Goal: Information Seeking & Learning: Learn about a topic

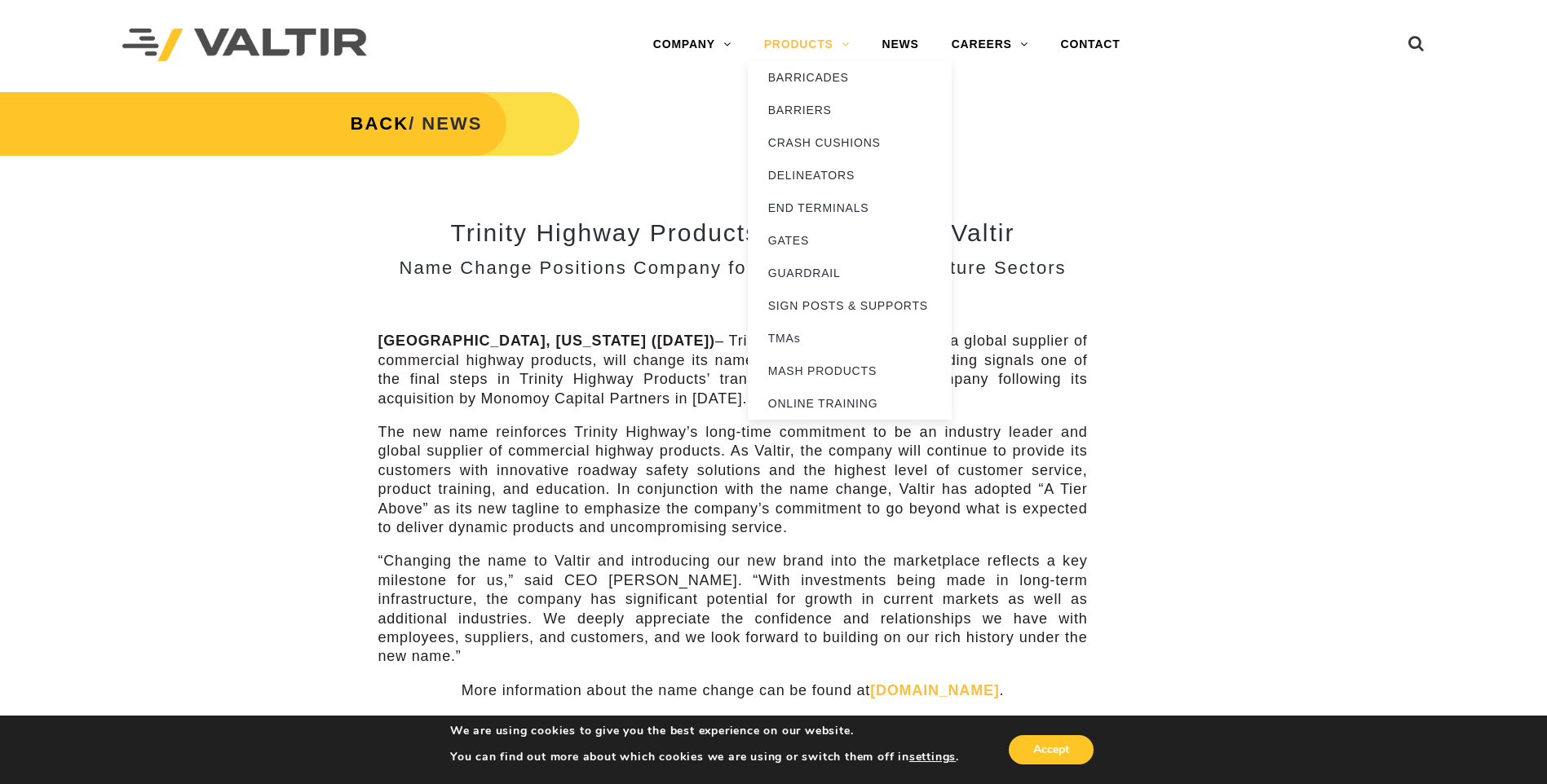
click at [807, 40] on link "PRODUCTS" at bounding box center [806, 44] width 118 height 33
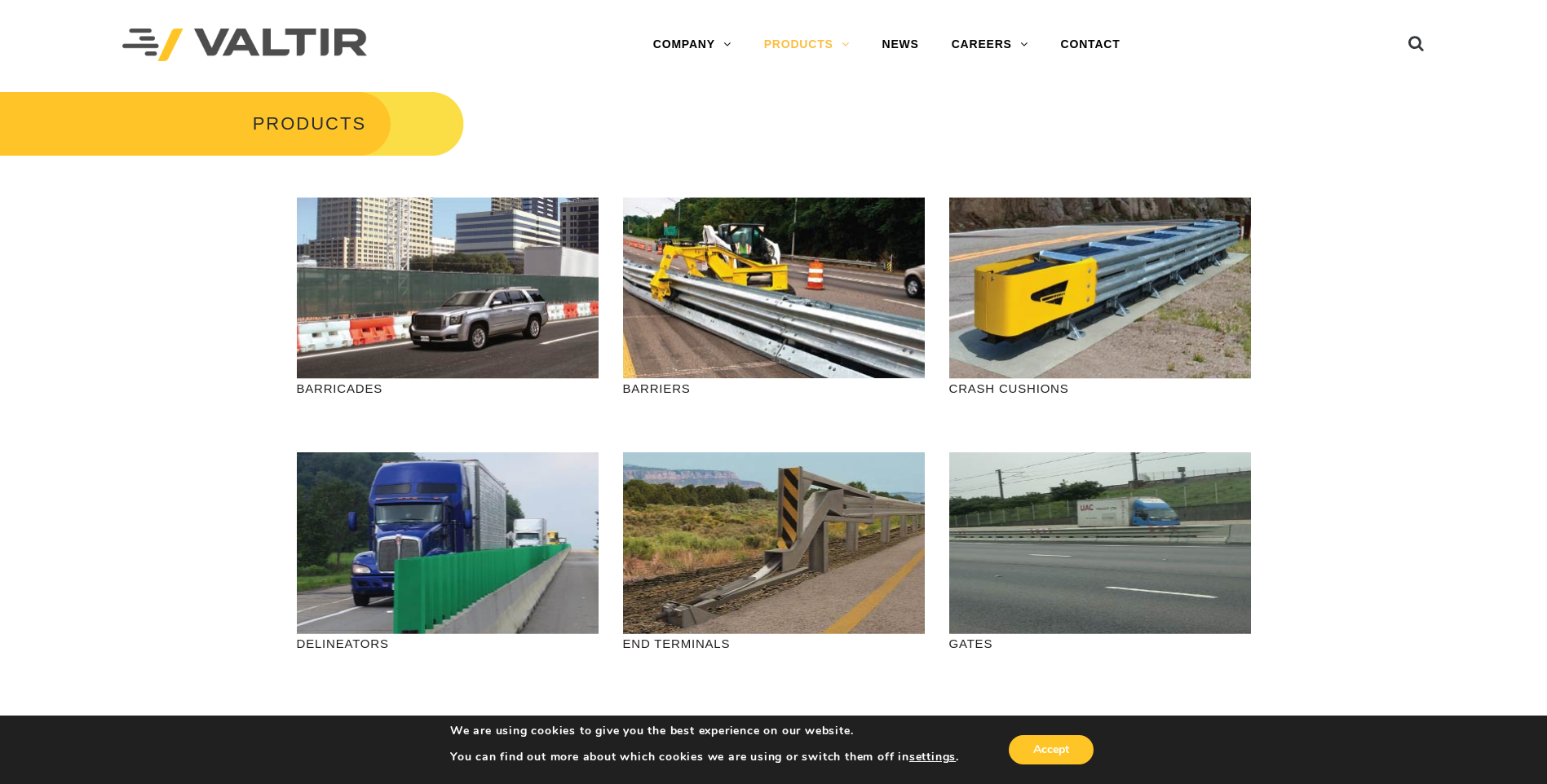
click at [713, 641] on p "END TERMINALS" at bounding box center [774, 644] width 302 height 19
click at [713, 647] on p "END TERMINALS" at bounding box center [774, 644] width 302 height 19
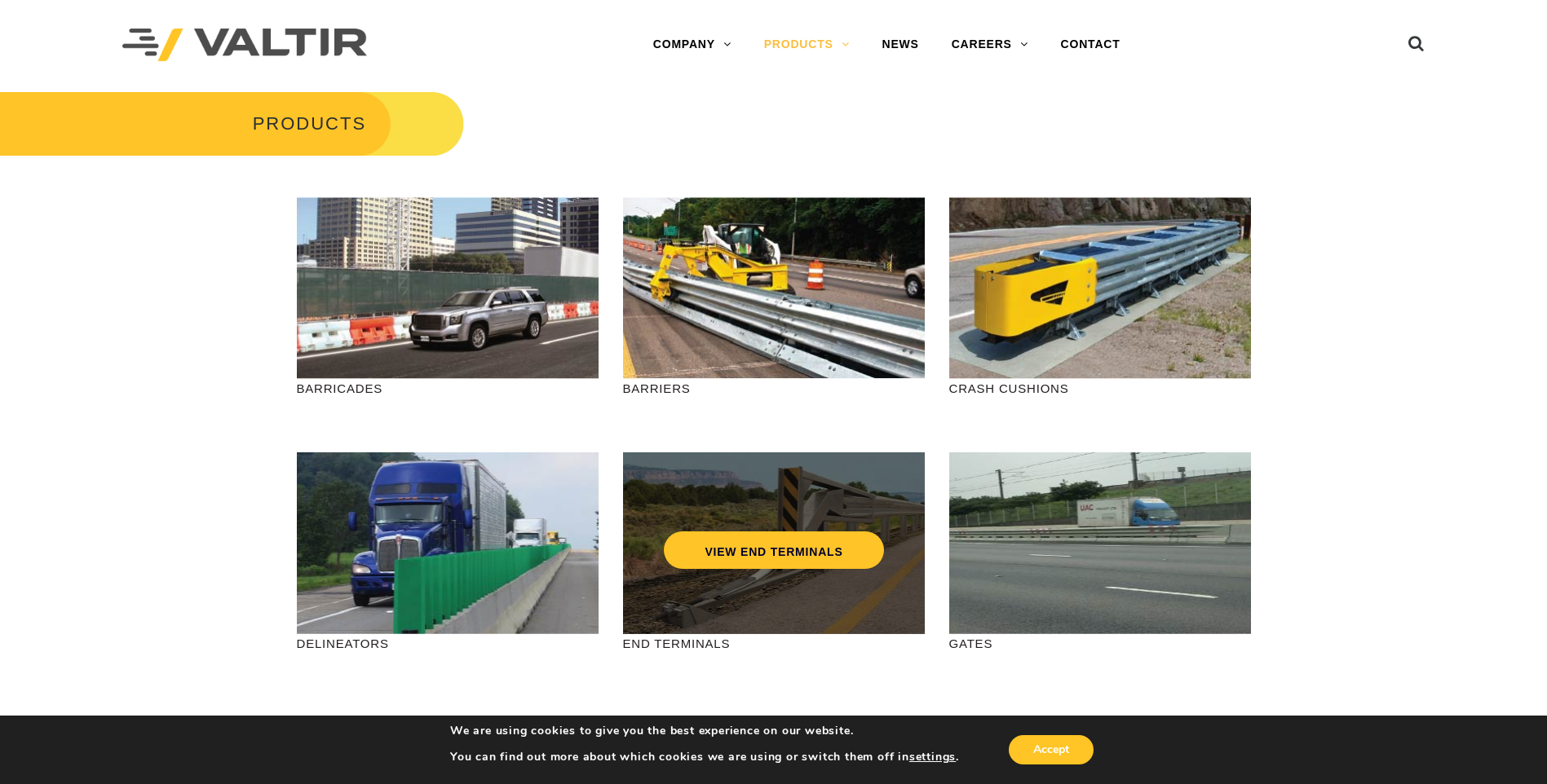
click at [714, 618] on div "VIEW END TERMINALS" at bounding box center [774, 543] width 302 height 182
click at [808, 540] on link "VIEW END TERMINALS" at bounding box center [773, 550] width 220 height 38
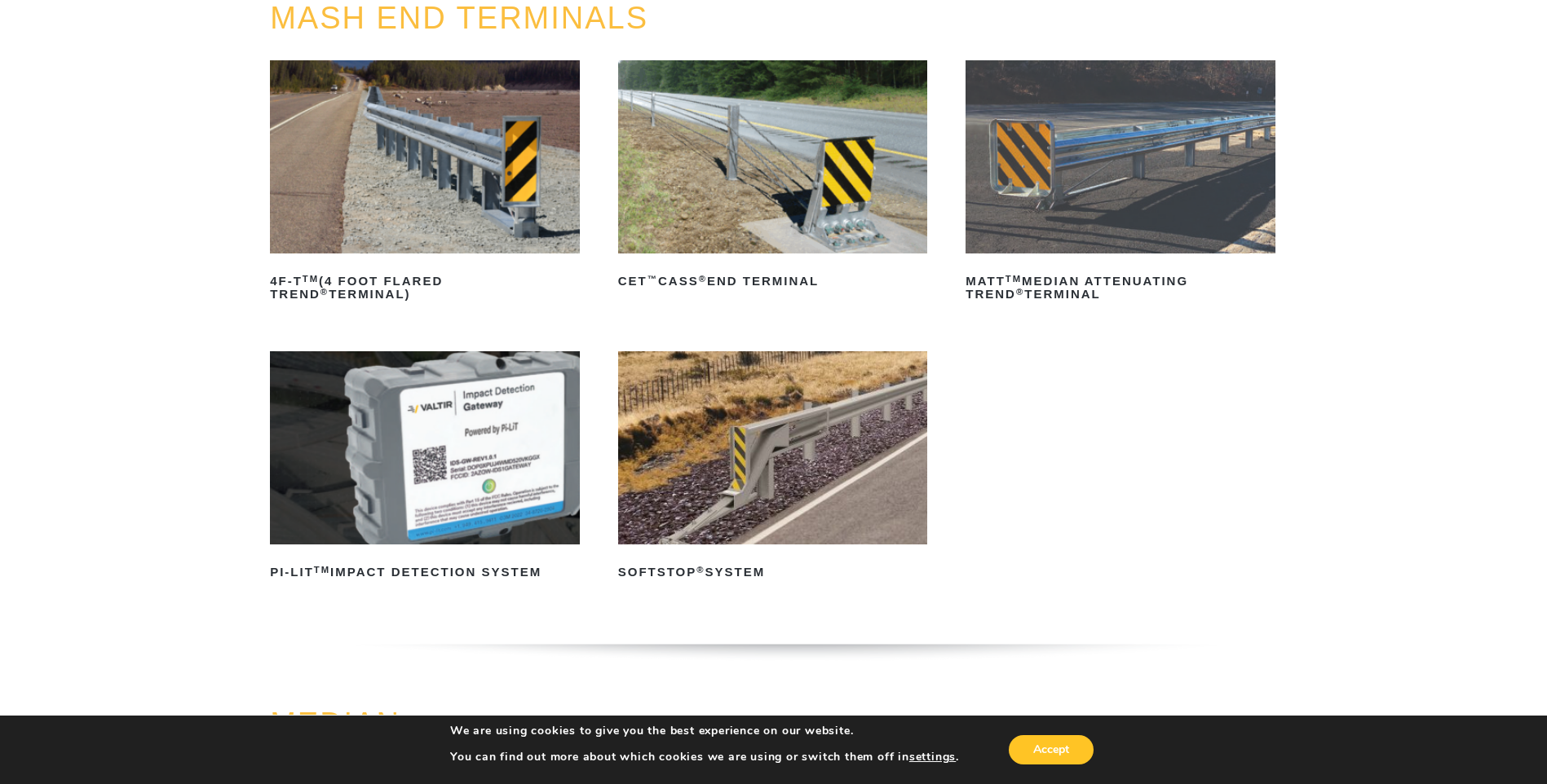
scroll to position [244, 0]
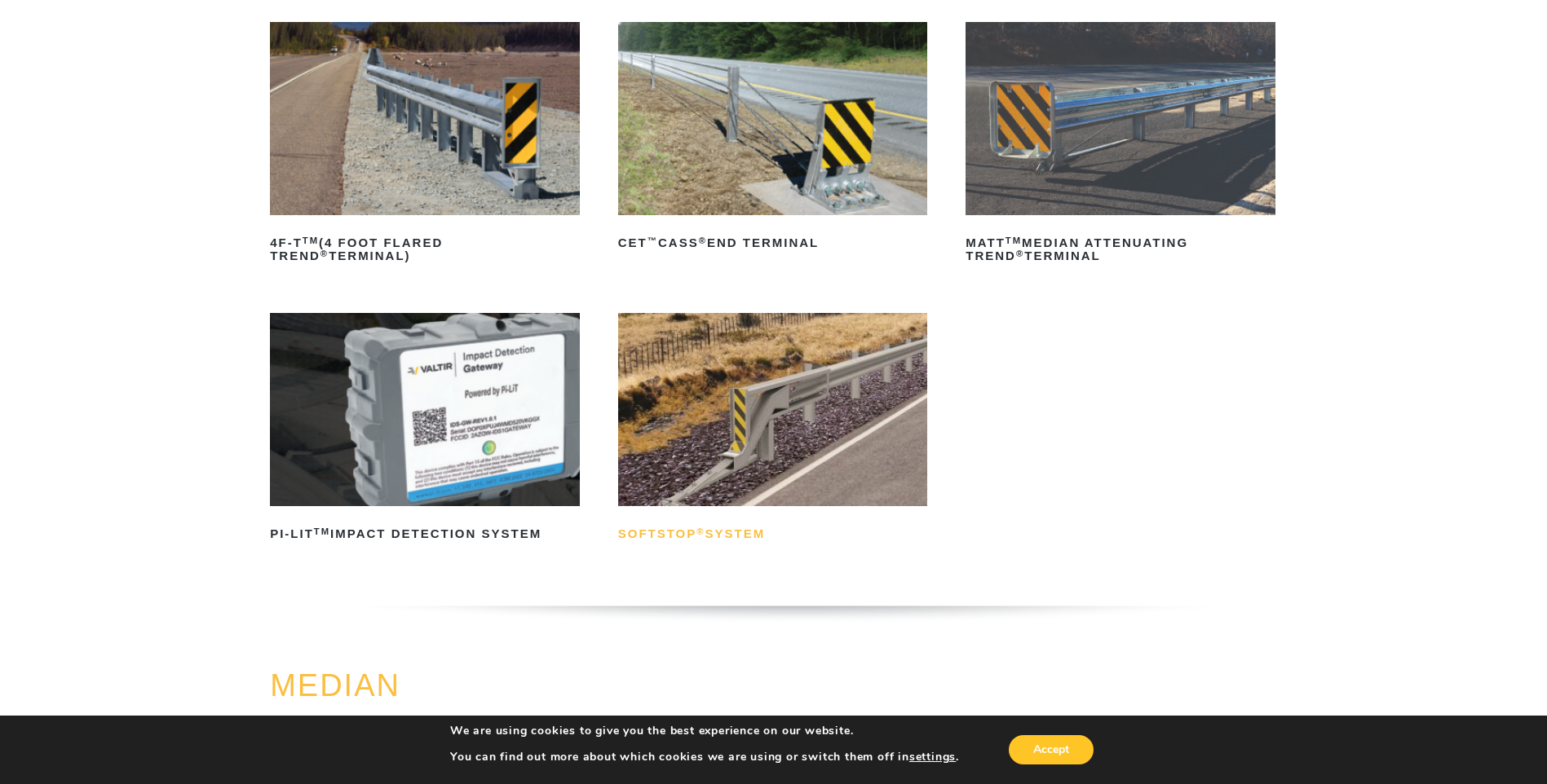
click at [751, 534] on h2 "SoftStop ® System" at bounding box center [773, 534] width 310 height 26
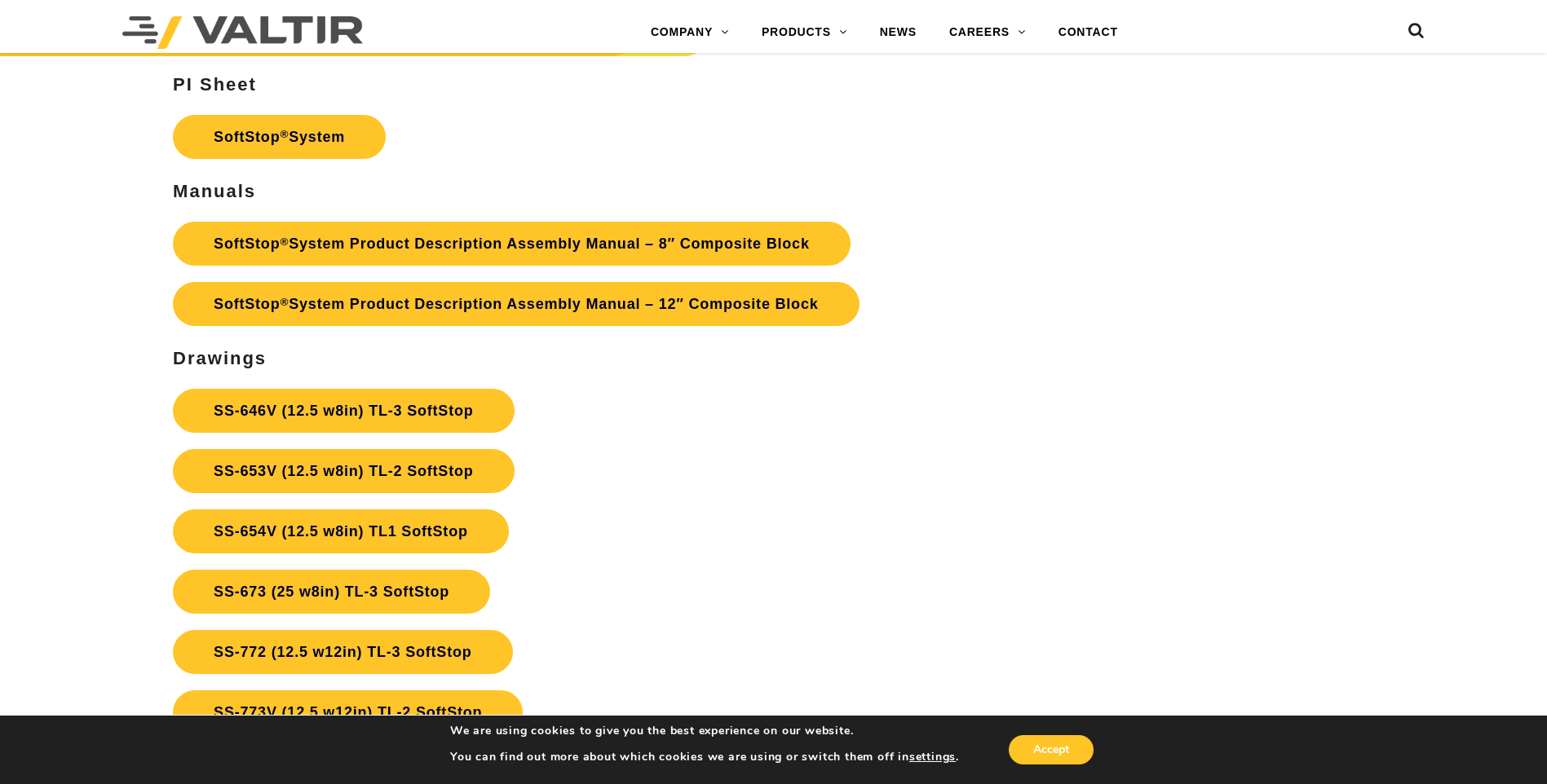
scroll to position [5869, 0]
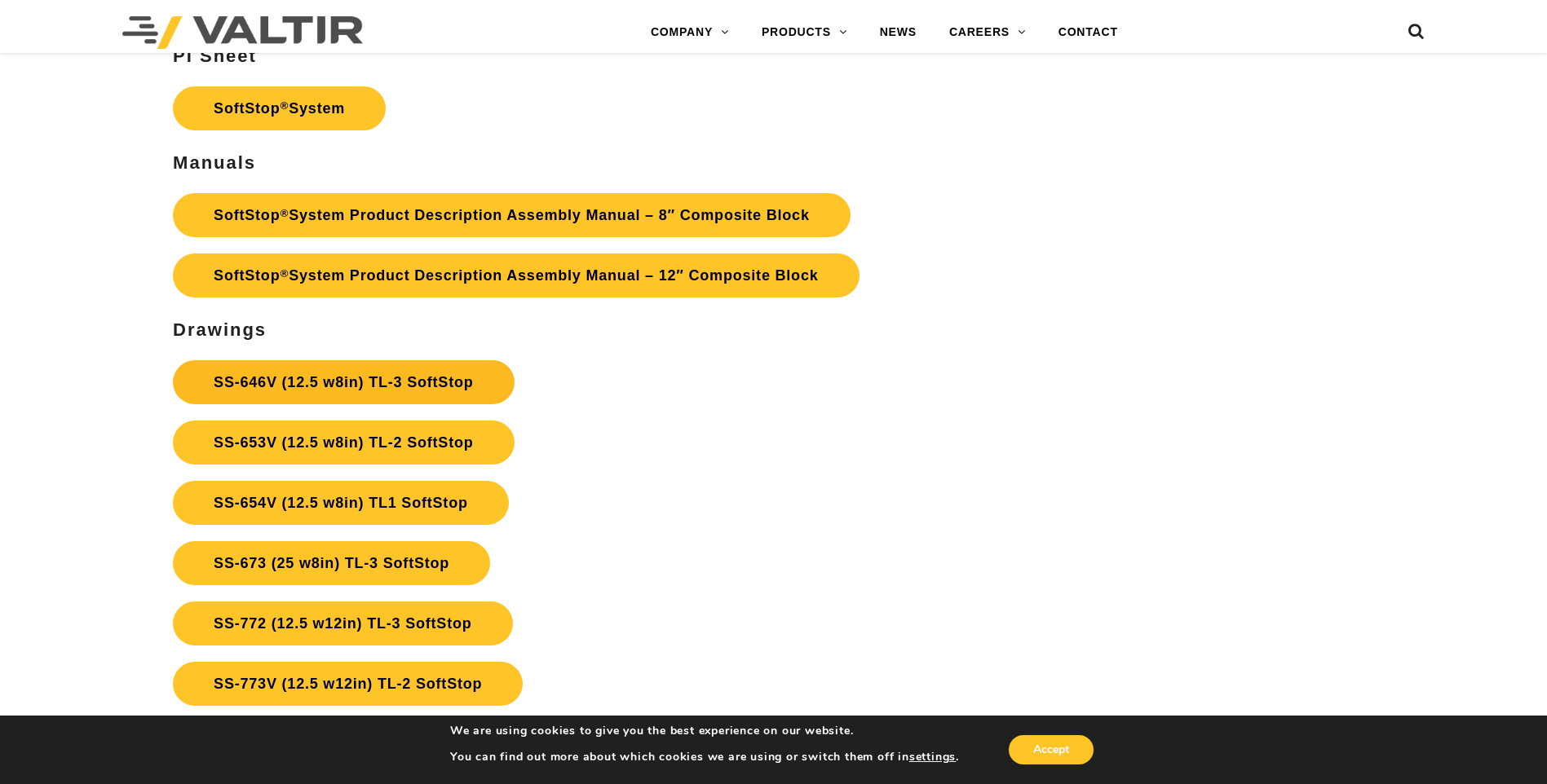
click at [401, 386] on link "SS-646V (12.5 w8in) TL-3 SoftStop" at bounding box center [343, 382] width 341 height 44
